Goal: Register for event/course

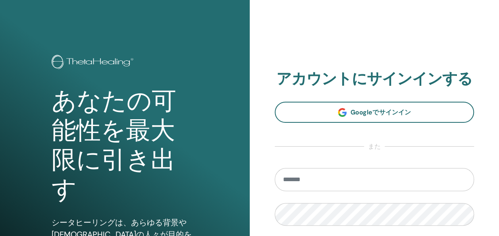
type input "**********"
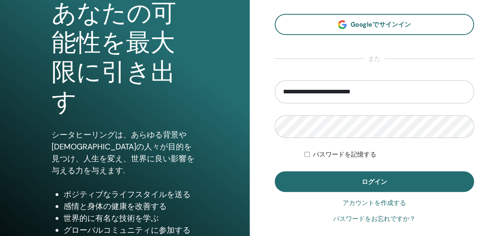
scroll to position [104, 0]
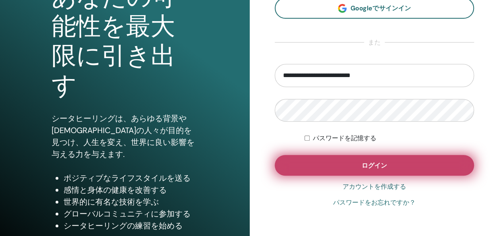
click at [450, 166] on button "ログイン" at bounding box center [375, 165] width 200 height 21
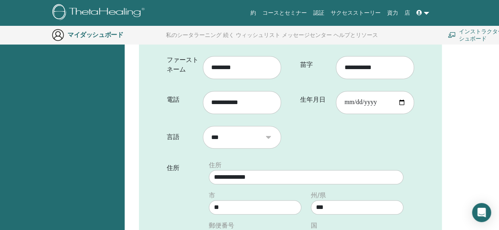
scroll to position [164, 0]
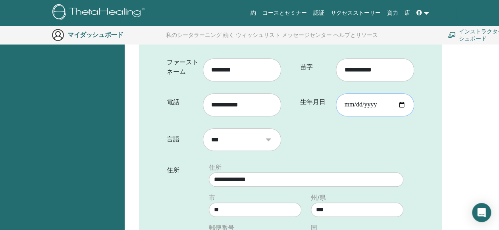
click at [402, 105] on input "生年月日" at bounding box center [375, 104] width 78 height 23
type input "**********"
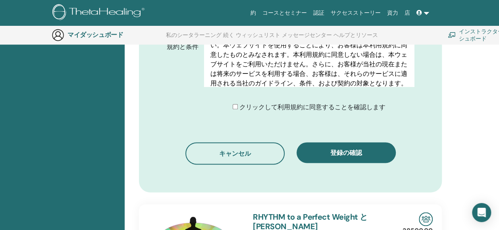
scroll to position [429, 0]
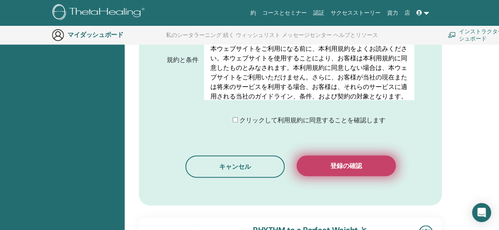
click at [333, 166] on span "登録の確認" at bounding box center [346, 166] width 32 height 8
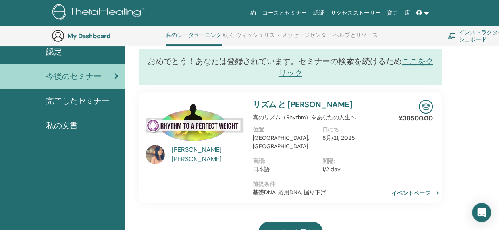
scroll to position [67, 0]
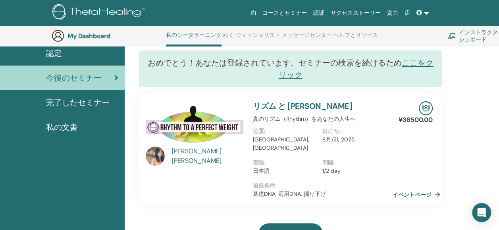
click at [414, 189] on link "イベントページ" at bounding box center [418, 195] width 51 height 12
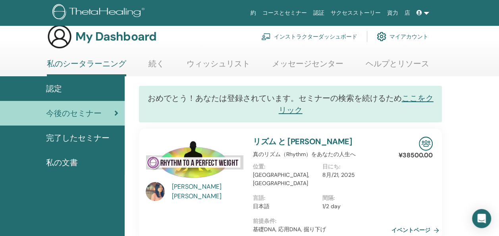
scroll to position [14, 0]
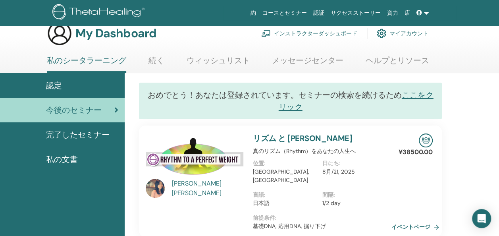
click at [498, 43] on div "My Dashboard インストラクターダッシュボード マイアカウント" at bounding box center [263, 33] width 471 height 25
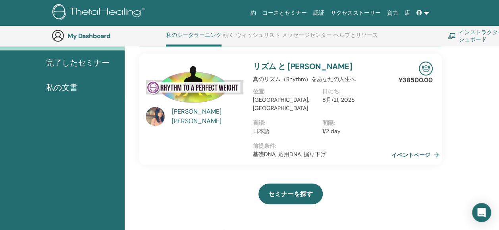
scroll to position [102, 0]
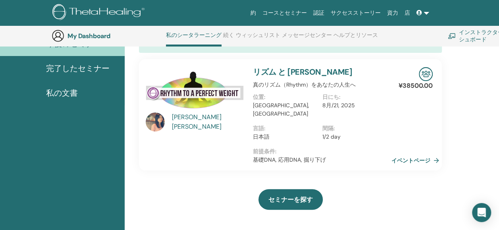
click at [418, 14] on icon at bounding box center [419, 13] width 6 height 6
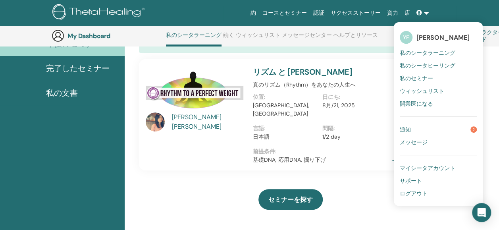
click at [415, 52] on span "私のシータラーニング" at bounding box center [428, 52] width 56 height 7
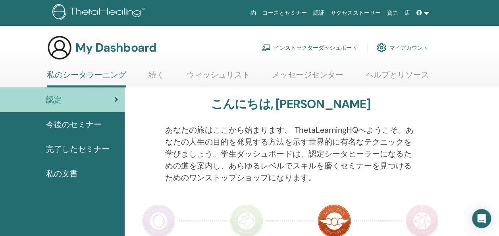
click at [221, 77] on link "ウィッシュリスト" at bounding box center [219, 77] width 64 height 15
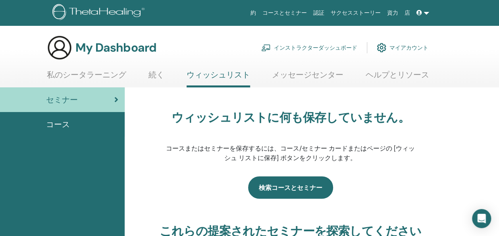
click at [286, 193] on link "検索コースとセミナー" at bounding box center [290, 187] width 85 height 22
